Goal: Task Accomplishment & Management: Complete application form

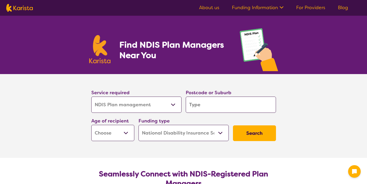
select select "NDIS Plan management"
select select "NDIS"
select select "NDIS Plan management"
select select "NDIS"
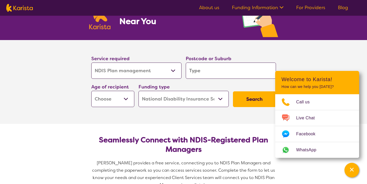
scroll to position [31, 0]
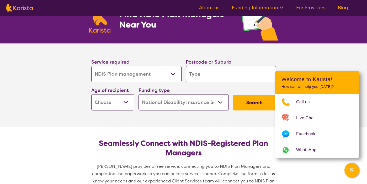
click at [205, 76] on input "search" at bounding box center [231, 74] width 90 height 16
type input "2037"
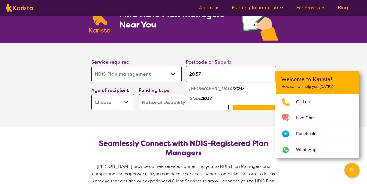
click at [120, 100] on select "Early Childhood - 0 to 9 Child - 10 to 11 Adolescent - 12 to 17 Adult - 18 to 6…" at bounding box center [112, 102] width 43 height 16
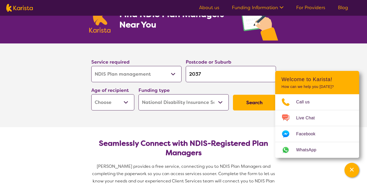
select select "AD"
click at [91, 94] on select "Early Childhood - 0 to 9 Child - 10 to 11 Adolescent - 12 to 17 Adult - 18 to 6…" at bounding box center [112, 102] width 43 height 16
select select "AD"
click at [176, 101] on select "Home Care Package (HCP) National Disability Insurance Scheme (NDIS) I don't know" at bounding box center [184, 102] width 90 height 16
click at [139, 94] on select "Home Care Package (HCP) National Disability Insurance Scheme (NDIS) I don't know" at bounding box center [184, 102] width 90 height 16
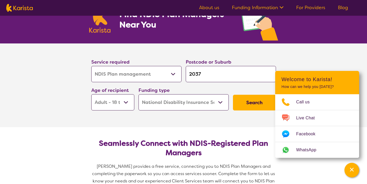
click at [255, 105] on button "Search" at bounding box center [254, 103] width 43 height 16
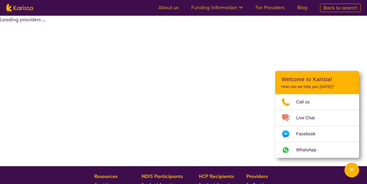
select select "by_score"
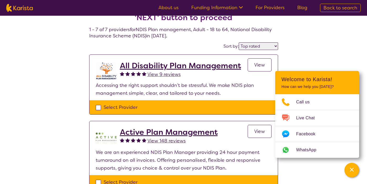
scroll to position [19, 0]
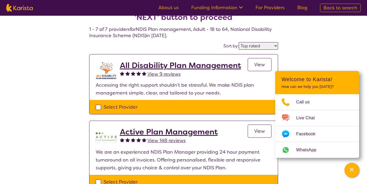
click at [164, 133] on h2 "Active Plan Management" at bounding box center [169, 132] width 98 height 9
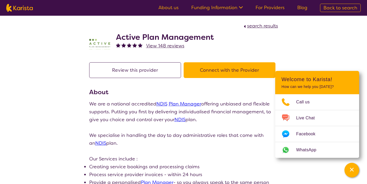
click at [210, 71] on button "Connect with the Provider" at bounding box center [230, 70] width 92 height 16
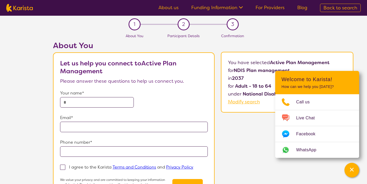
click at [118, 102] on input "text" at bounding box center [97, 102] width 74 height 10
type input "*********"
type input "**********"
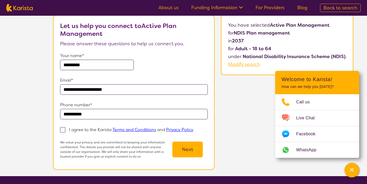
scroll to position [40, 0]
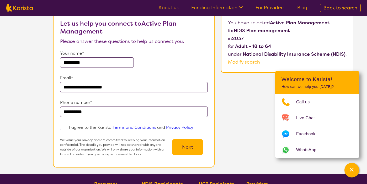
click at [63, 129] on span at bounding box center [62, 127] width 5 height 5
click at [193, 129] on input "I agree to the Karista Terms and Conditions and Privacy Policy" at bounding box center [194, 127] width 3 height 3
checkbox input "true"
click at [184, 150] on button "Next" at bounding box center [187, 148] width 30 height 16
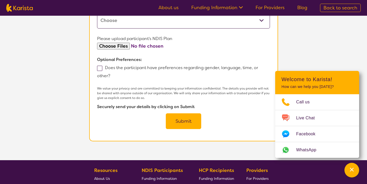
scroll to position [269, 0]
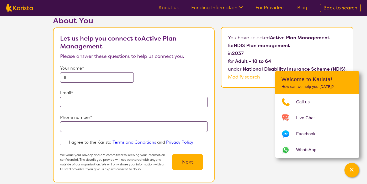
scroll to position [25, 0]
